Goal: Use online tool/utility

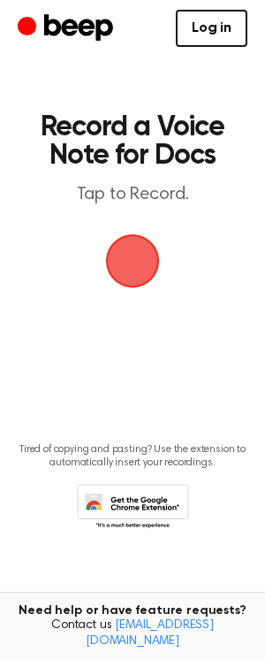
click at [136, 262] on span "button" at bounding box center [133, 261] width 50 height 50
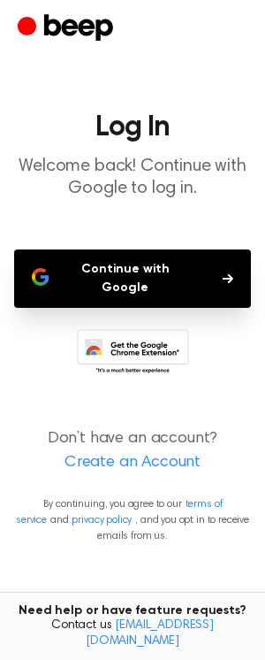
click at [129, 273] on button "Continue with Google" at bounding box center [132, 279] width 237 height 58
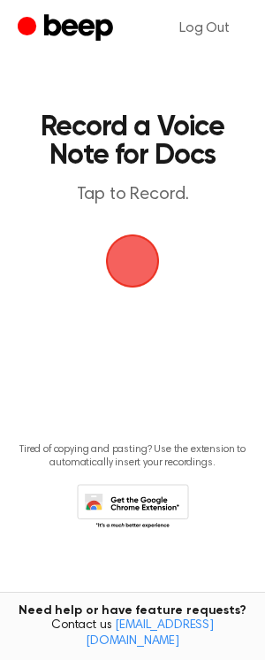
click at [154, 258] on span "button" at bounding box center [133, 261] width 50 height 50
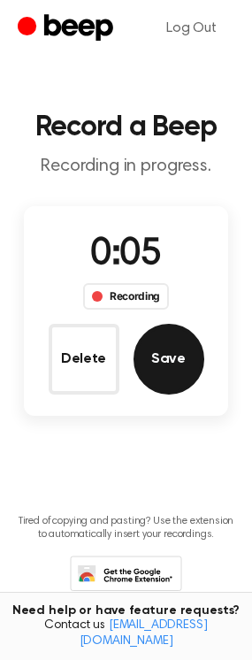
click at [162, 385] on button "Save" at bounding box center [169, 359] width 71 height 71
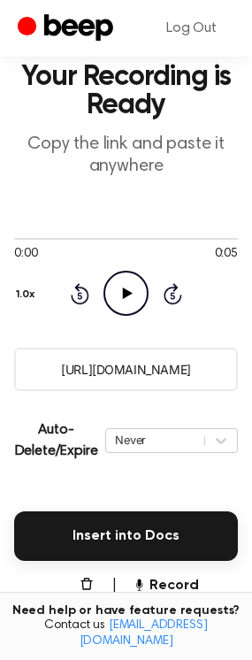
scroll to position [51, 0]
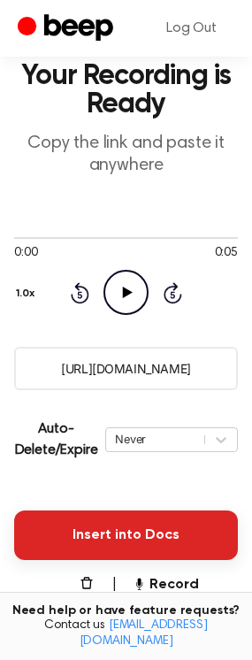
click at [137, 525] on button "Insert into Docs" at bounding box center [126, 536] width 224 height 50
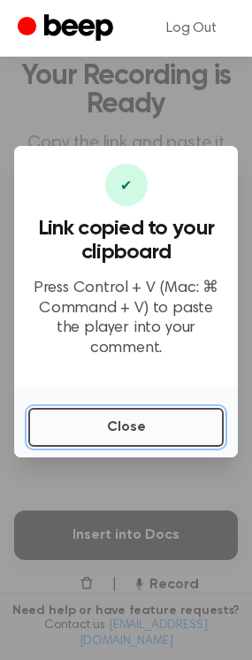
click at [148, 409] on button "Close" at bounding box center [126, 427] width 196 height 39
